Goal: Navigation & Orientation: Understand site structure

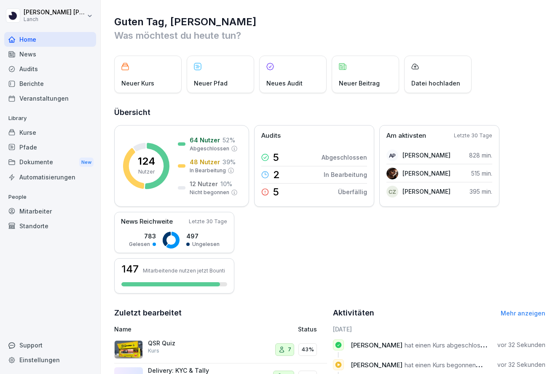
click at [41, 147] on div "Pfade" at bounding box center [50, 147] width 92 height 15
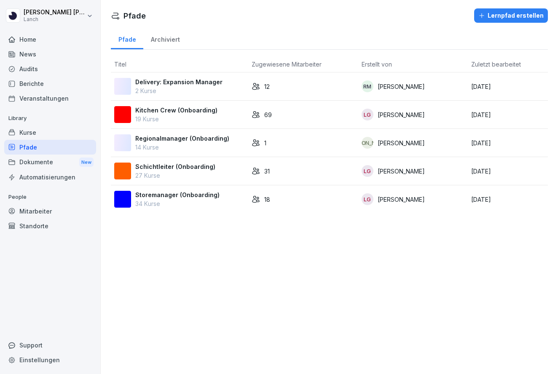
click at [43, 133] on div "Kurse" at bounding box center [50, 132] width 92 height 15
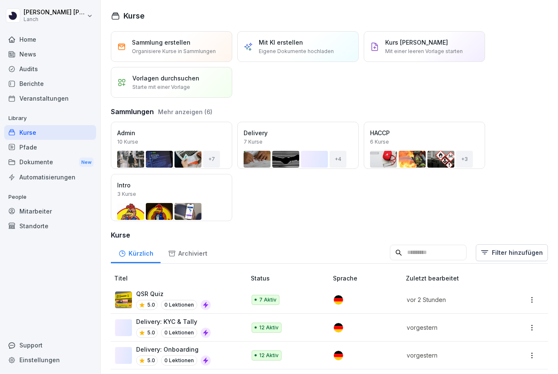
click at [446, 301] on p "vor 2 Stunden" at bounding box center [454, 299] width 94 height 9
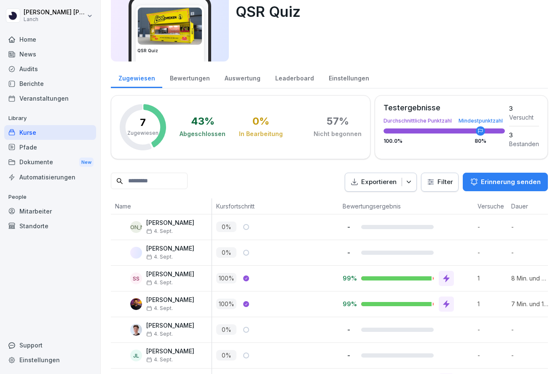
scroll to position [40, 0]
click at [199, 78] on div "Bewertungen" at bounding box center [189, 76] width 55 height 21
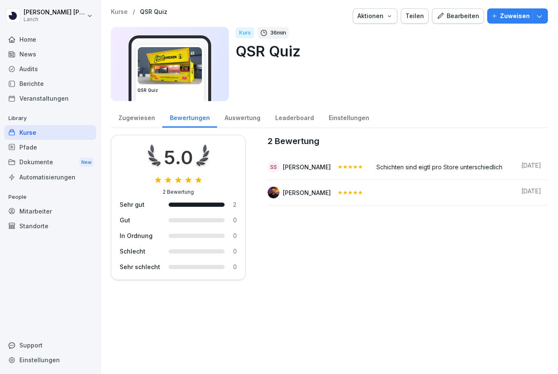
click at [239, 117] on div "Auswertung" at bounding box center [242, 116] width 51 height 21
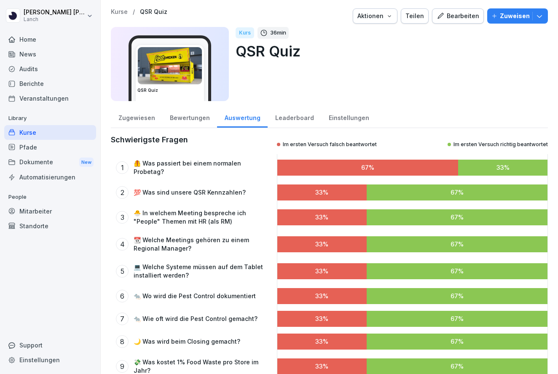
click at [392, 16] on icon "button" at bounding box center [389, 16] width 7 height 7
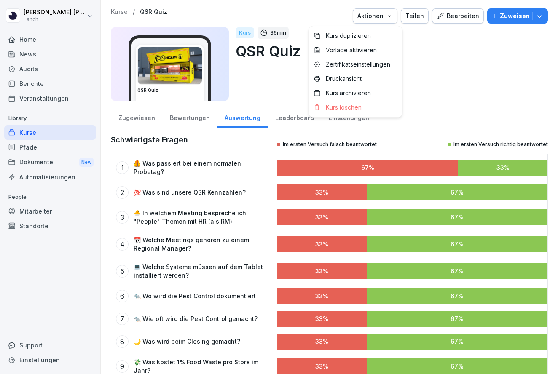
click at [286, 82] on html "Julia Mohdi Alaoui Lanch Home News Audits Berichte Veranstaltungen Library Kurs…" at bounding box center [279, 187] width 558 height 374
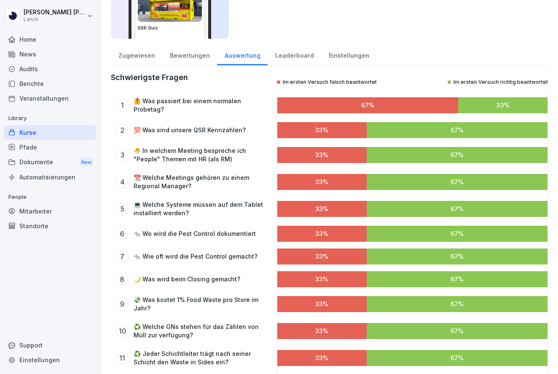
scroll to position [64, 0]
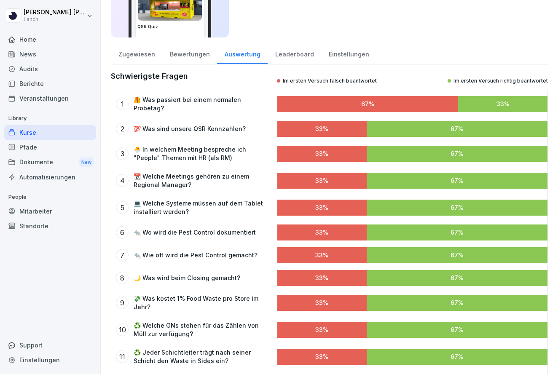
click at [344, 56] on div "Einstellungen" at bounding box center [348, 53] width 55 height 21
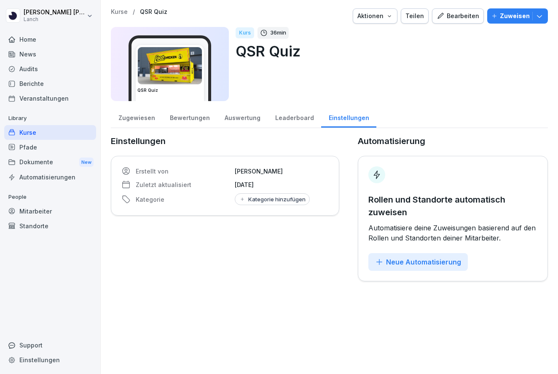
click at [284, 117] on div "Leaderboard" at bounding box center [295, 116] width 54 height 21
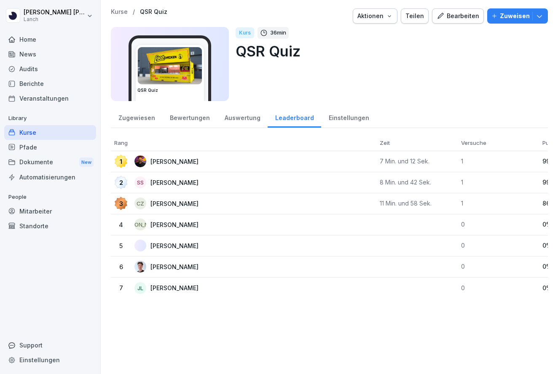
click at [137, 119] on div "Zugewiesen" at bounding box center [136, 116] width 51 height 21
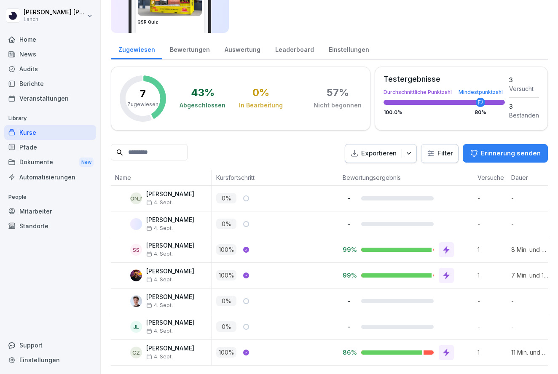
scroll to position [68, 0]
click at [235, 49] on div "Auswertung" at bounding box center [242, 48] width 51 height 21
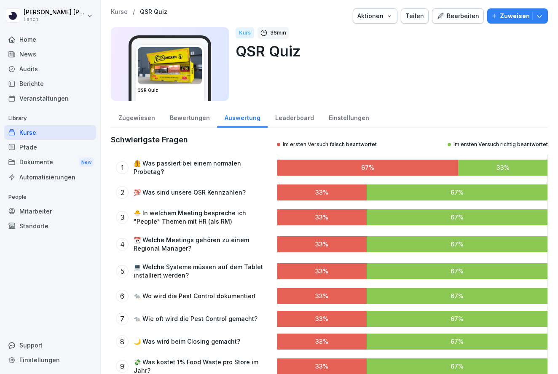
click at [284, 122] on div "Leaderboard" at bounding box center [295, 116] width 54 height 21
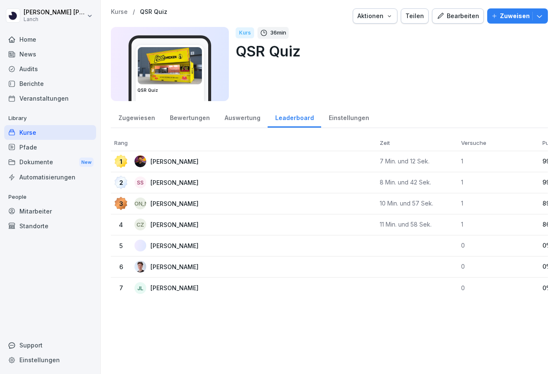
click at [249, 122] on div "Auswertung" at bounding box center [242, 116] width 51 height 21
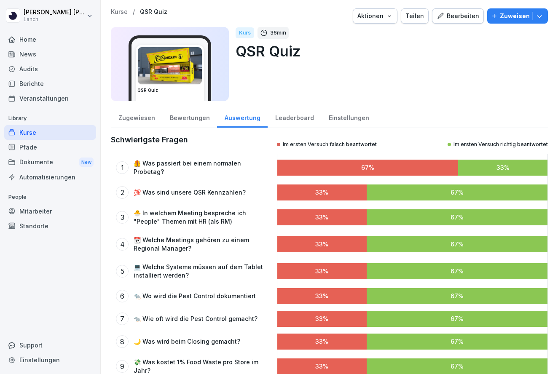
click at [336, 115] on div "Einstellungen" at bounding box center [348, 116] width 55 height 21
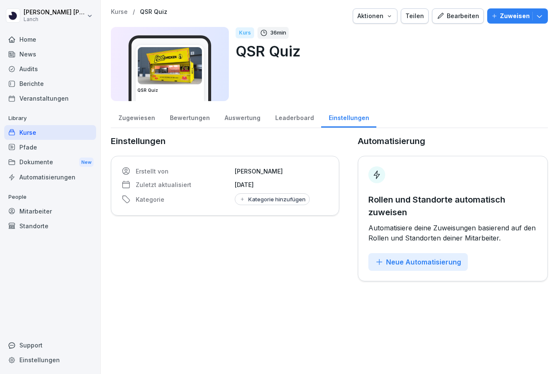
click at [148, 117] on div "Zugewiesen" at bounding box center [136, 116] width 51 height 21
